Goal: Check status

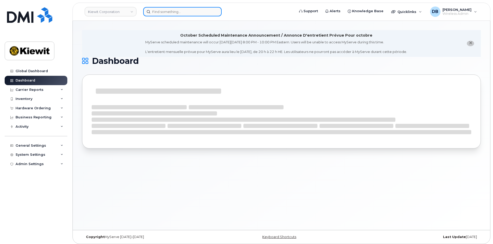
click at [181, 15] on input at bounding box center [182, 11] width 79 height 9
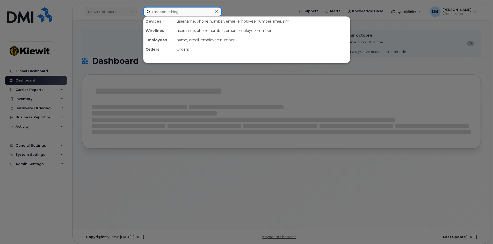
paste input "8177212675"
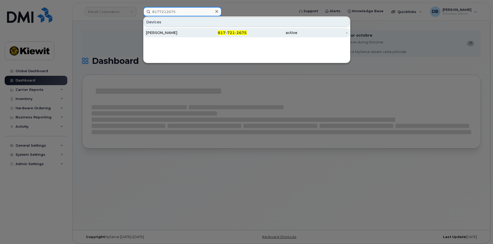
type input "8177212675"
click at [162, 34] on div "[PERSON_NAME]" at bounding box center [171, 32] width 51 height 5
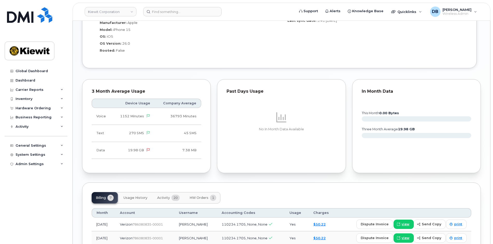
scroll to position [544, 0]
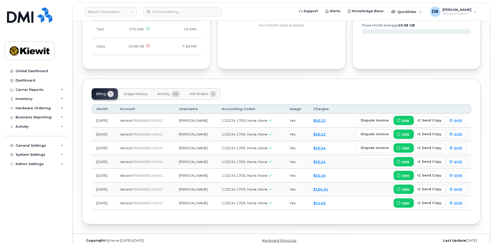
click at [198, 92] on span "HW Orders" at bounding box center [199, 94] width 19 height 4
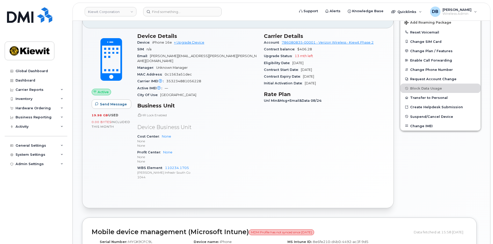
scroll to position [279, 0]
